Goal: Task Accomplishment & Management: Use online tool/utility

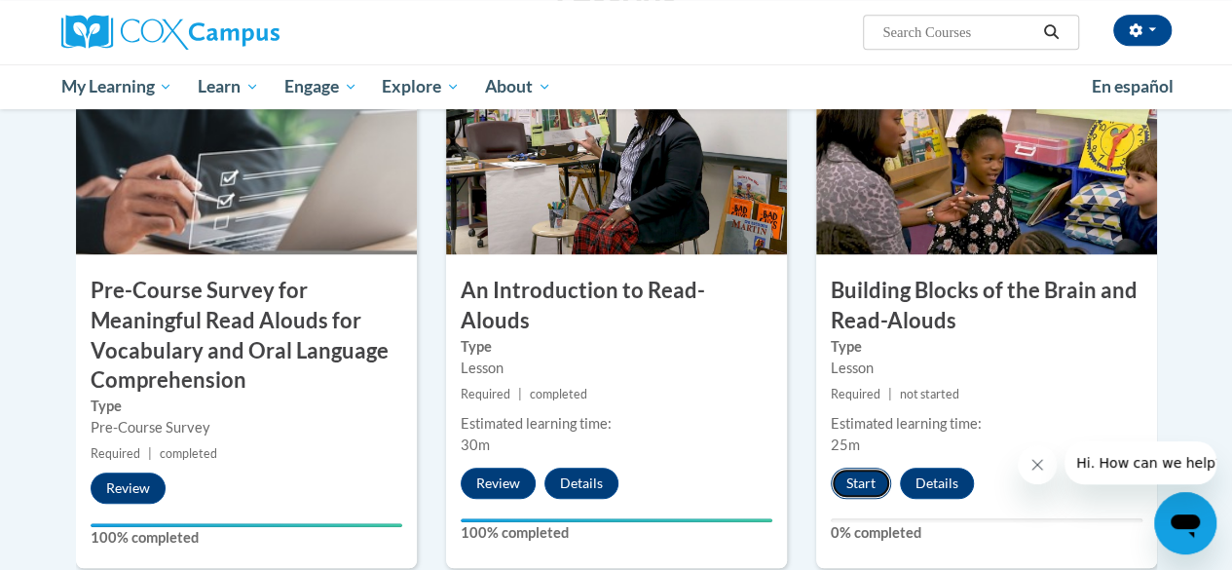
click at [879, 480] on button "Start" at bounding box center [861, 482] width 60 height 31
